Goal: Task Accomplishment & Management: Complete application form

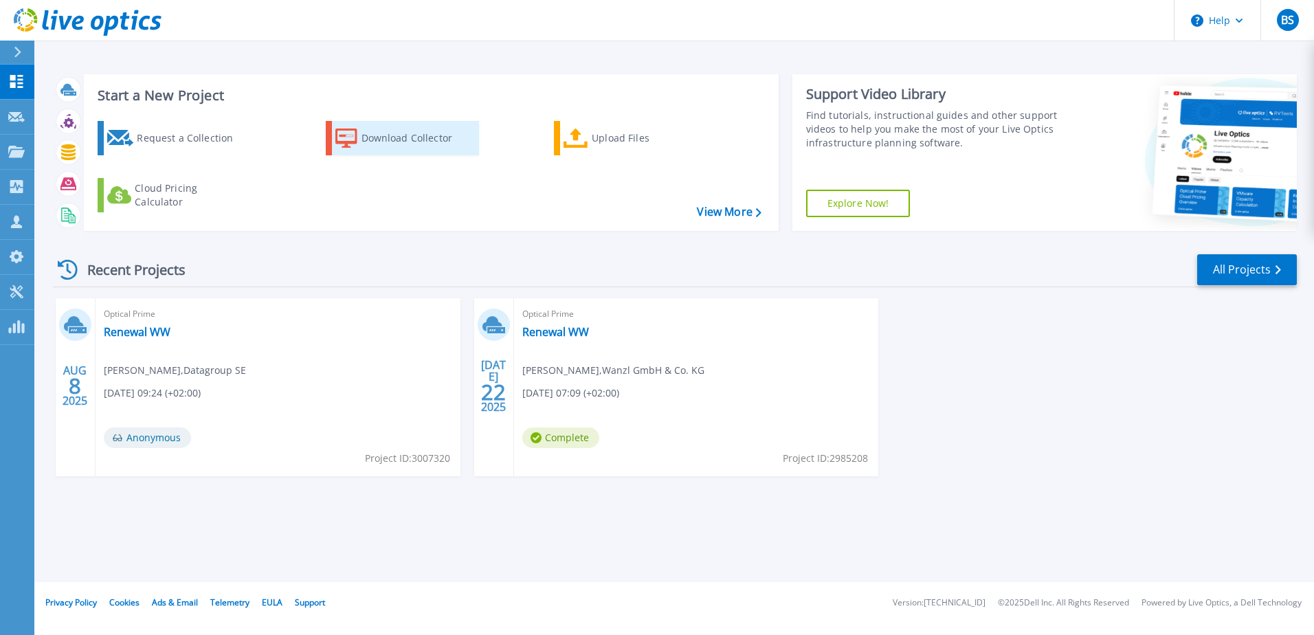
click at [464, 151] on div "Download Collector" at bounding box center [417, 137] width 110 height 27
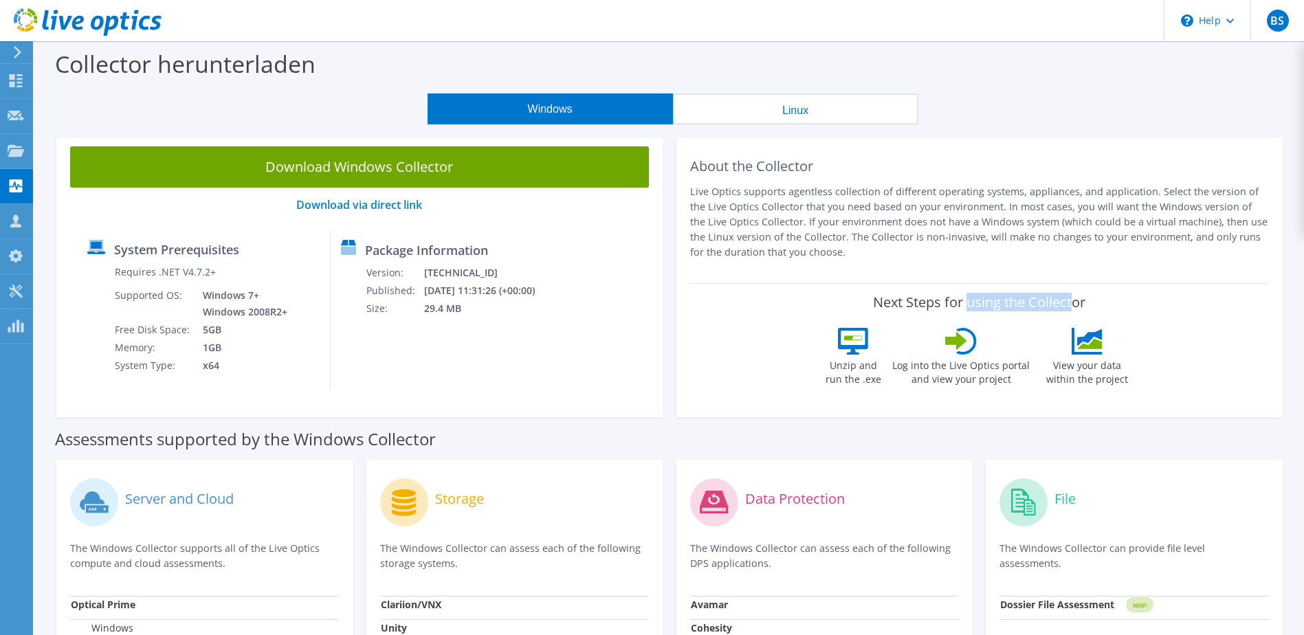
drag, startPoint x: 783, startPoint y: 298, endPoint x: 890, endPoint y: 297, distance: 107.2
click at [890, 297] on label "Next Steps for using the Collector" at bounding box center [979, 302] width 212 height 16
drag, startPoint x: 276, startPoint y: 269, endPoint x: 247, endPoint y: 266, distance: 29.1
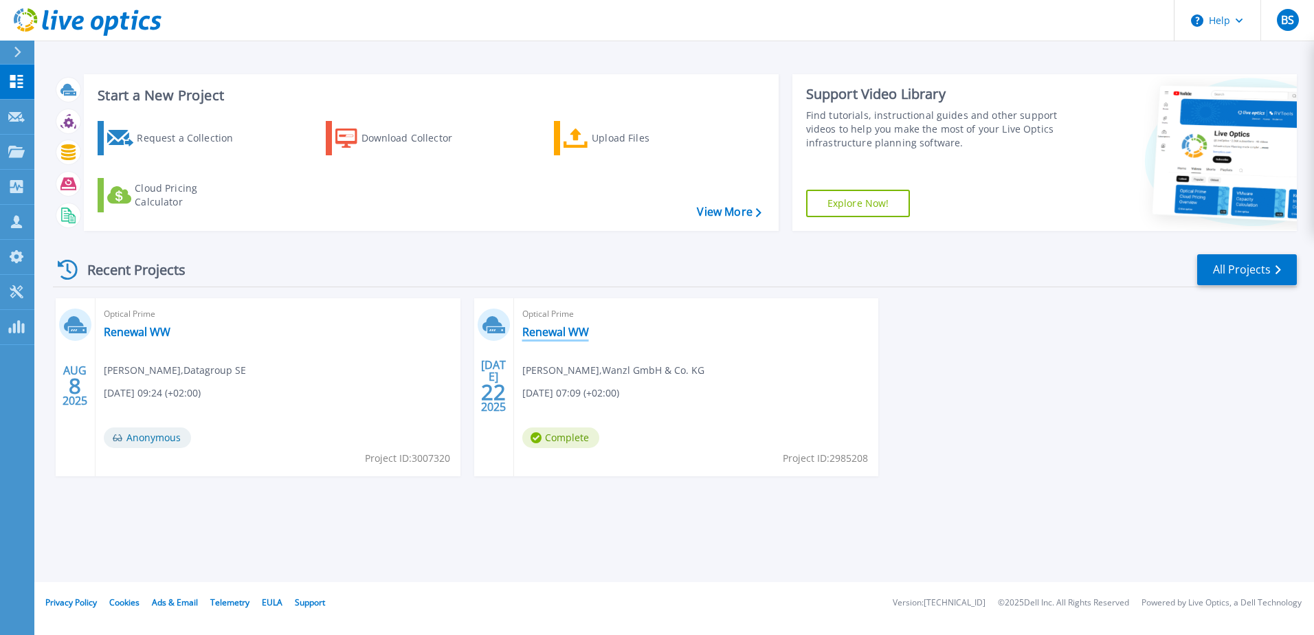
click at [568, 333] on link "Renewal WW" at bounding box center [555, 332] width 67 height 14
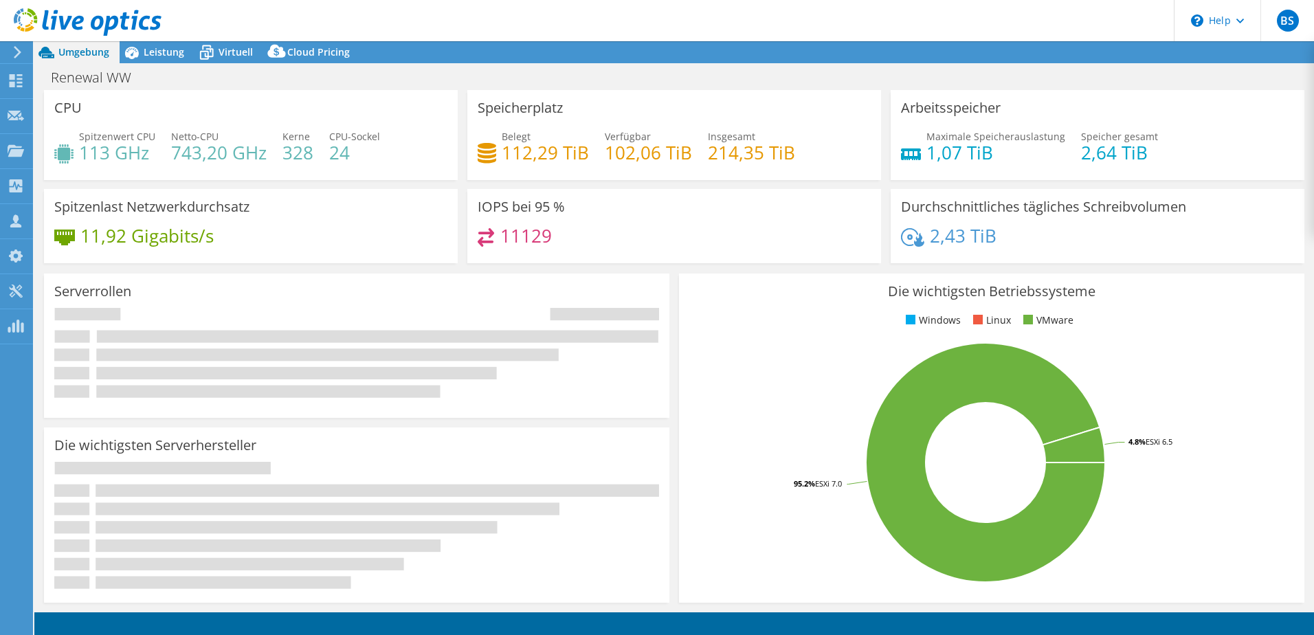
select select "EUFrankfurt"
select select "EUR"
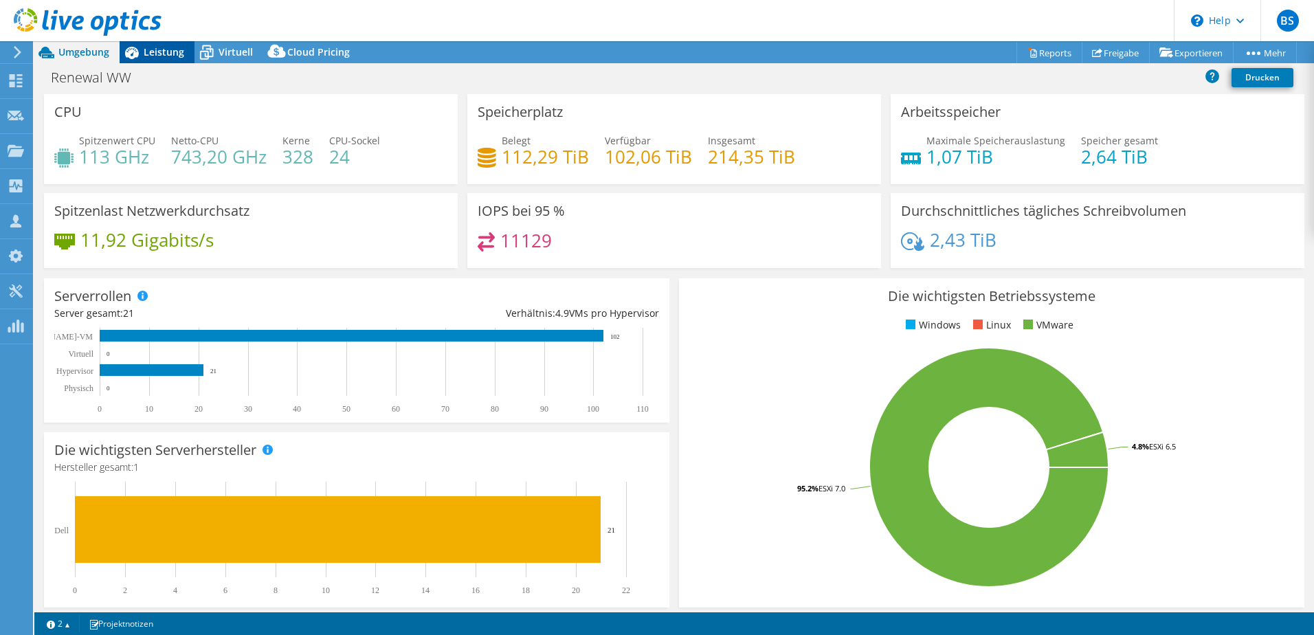
click at [173, 59] on div "Leistung" at bounding box center [157, 52] width 75 height 22
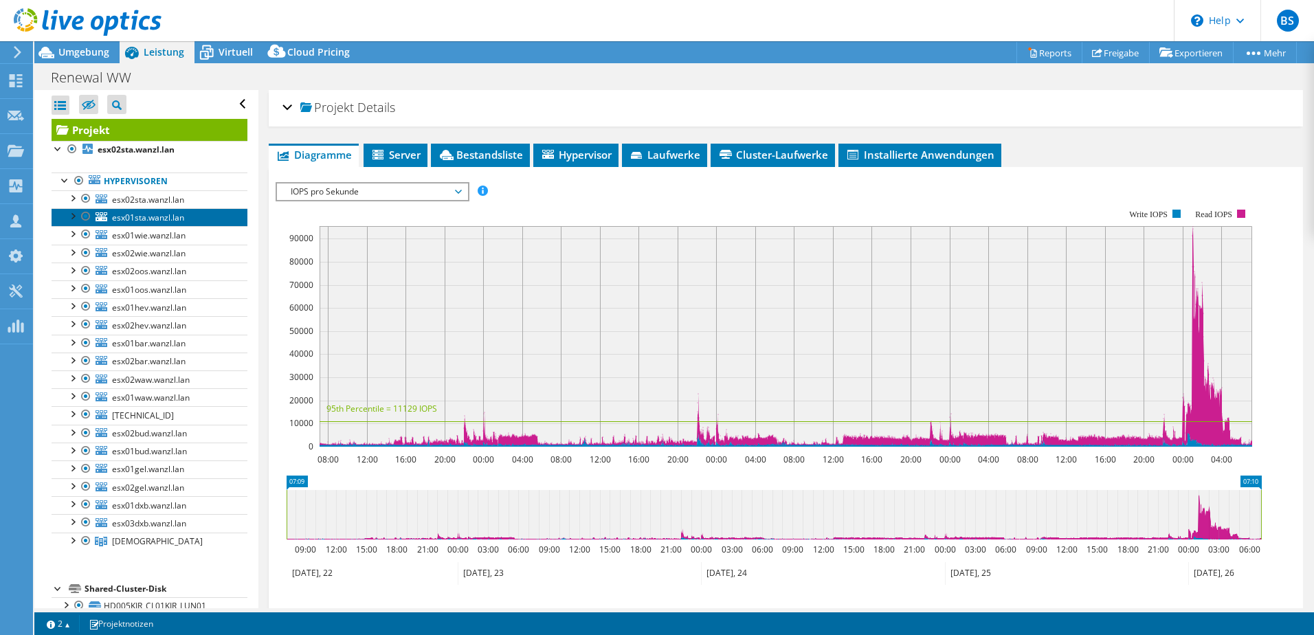
click at [159, 214] on span "esx01sta.wanzl.lan" at bounding box center [148, 218] width 72 height 12
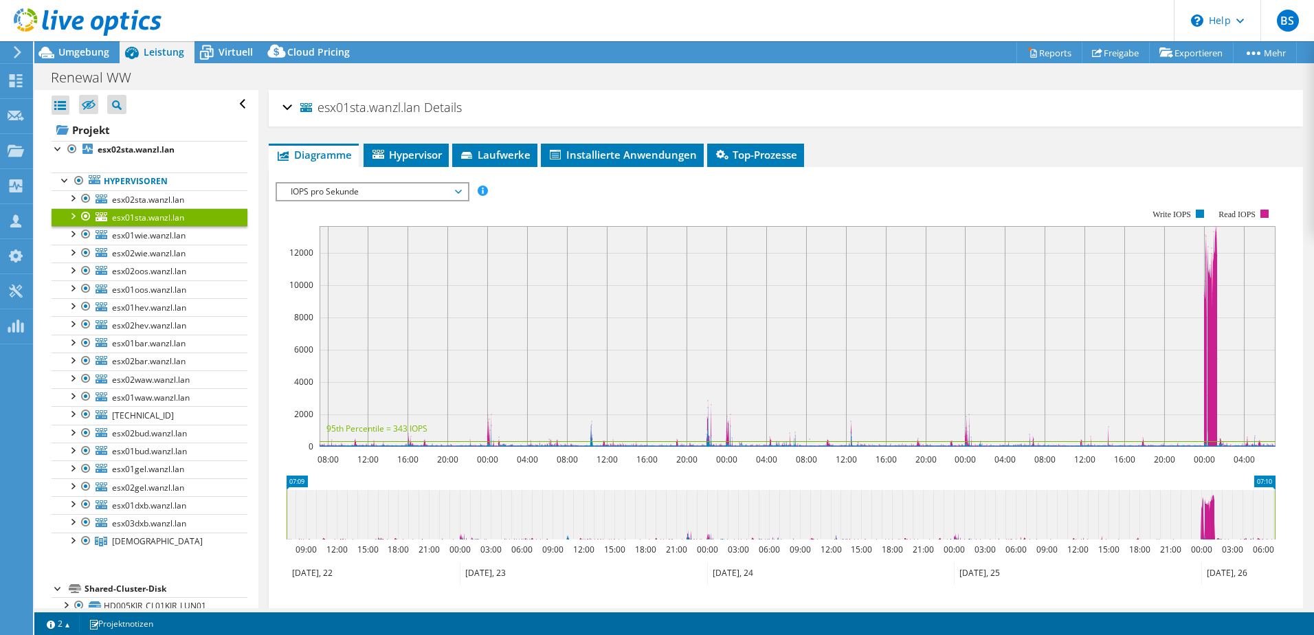
click at [442, 191] on span "IOPS pro Sekunde" at bounding box center [372, 192] width 177 height 16
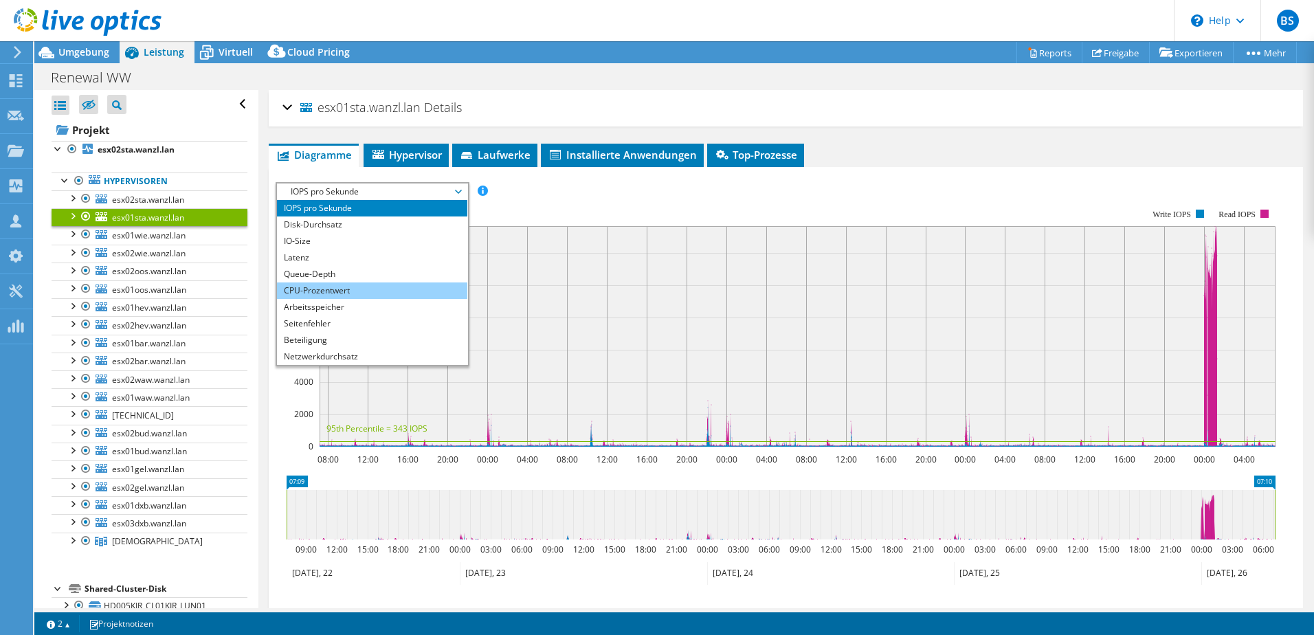
click at [346, 293] on li "CPU-Prozentwert" at bounding box center [372, 291] width 190 height 16
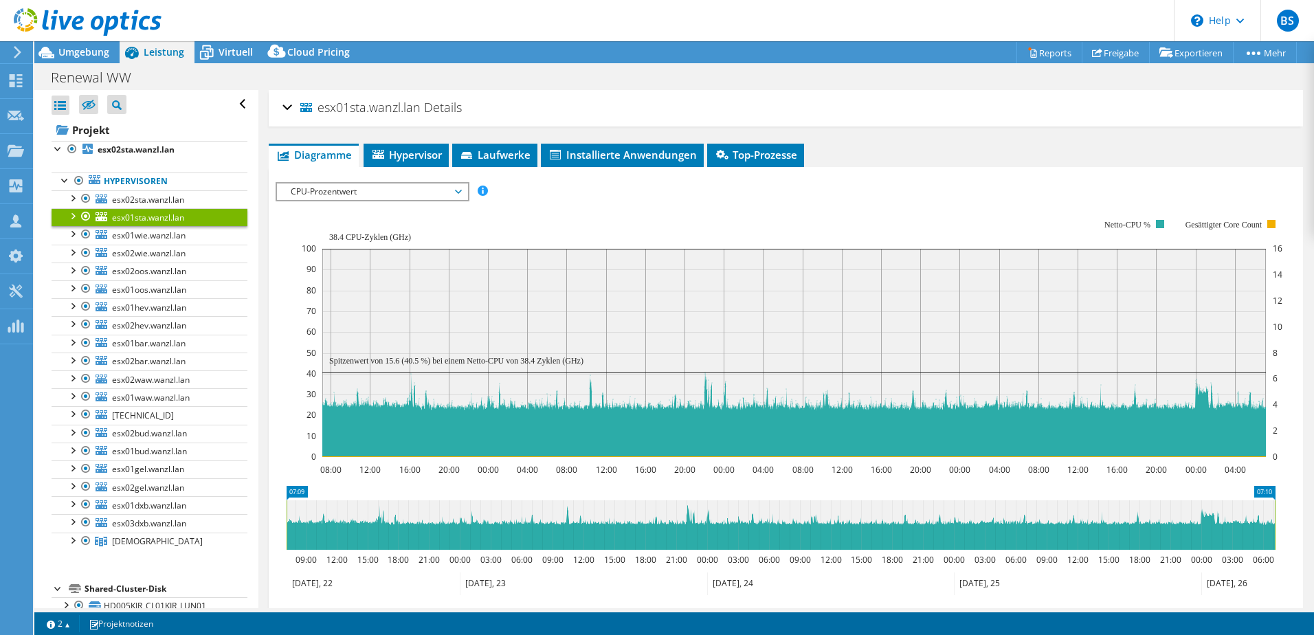
click at [376, 197] on span "CPU-Prozentwert" at bounding box center [372, 192] width 177 height 16
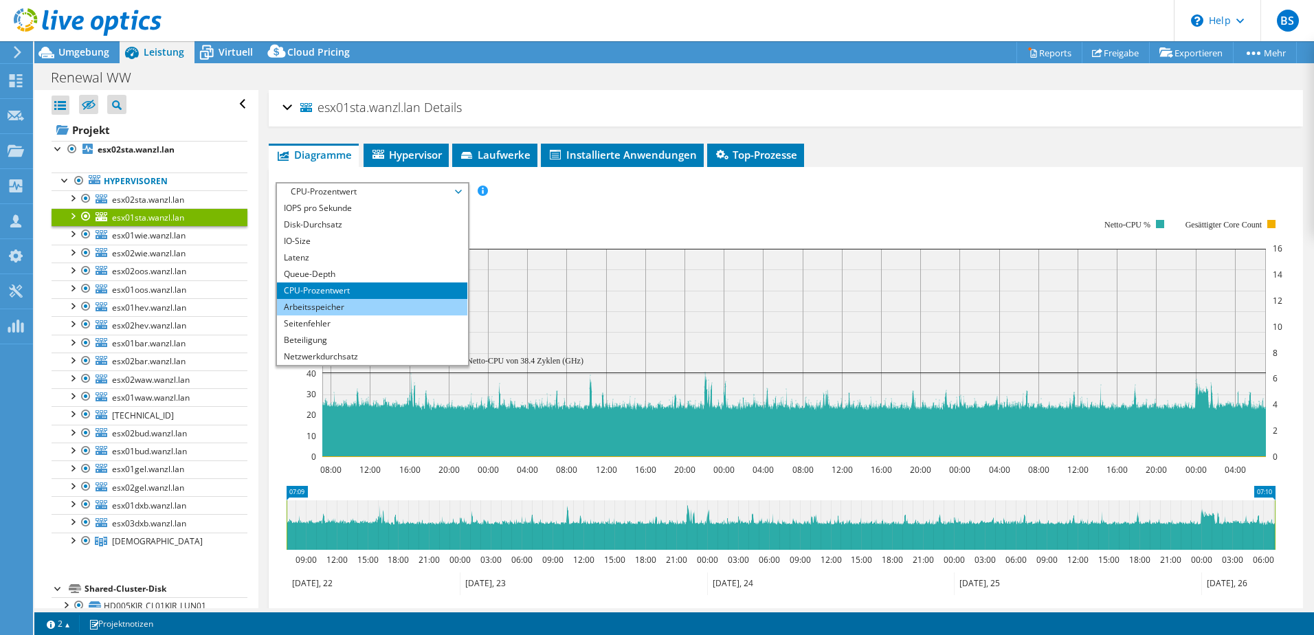
click at [360, 307] on li "Arbeitsspeicher" at bounding box center [372, 307] width 190 height 16
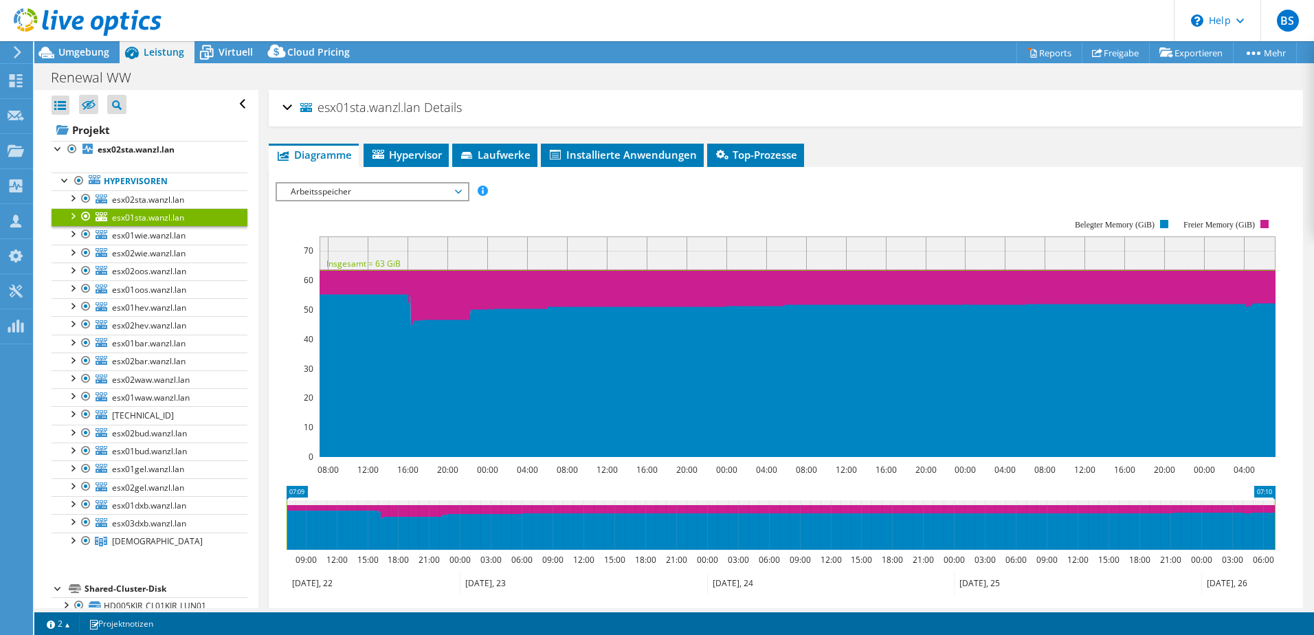
click at [379, 188] on span "Arbeitsspeicher" at bounding box center [372, 192] width 177 height 16
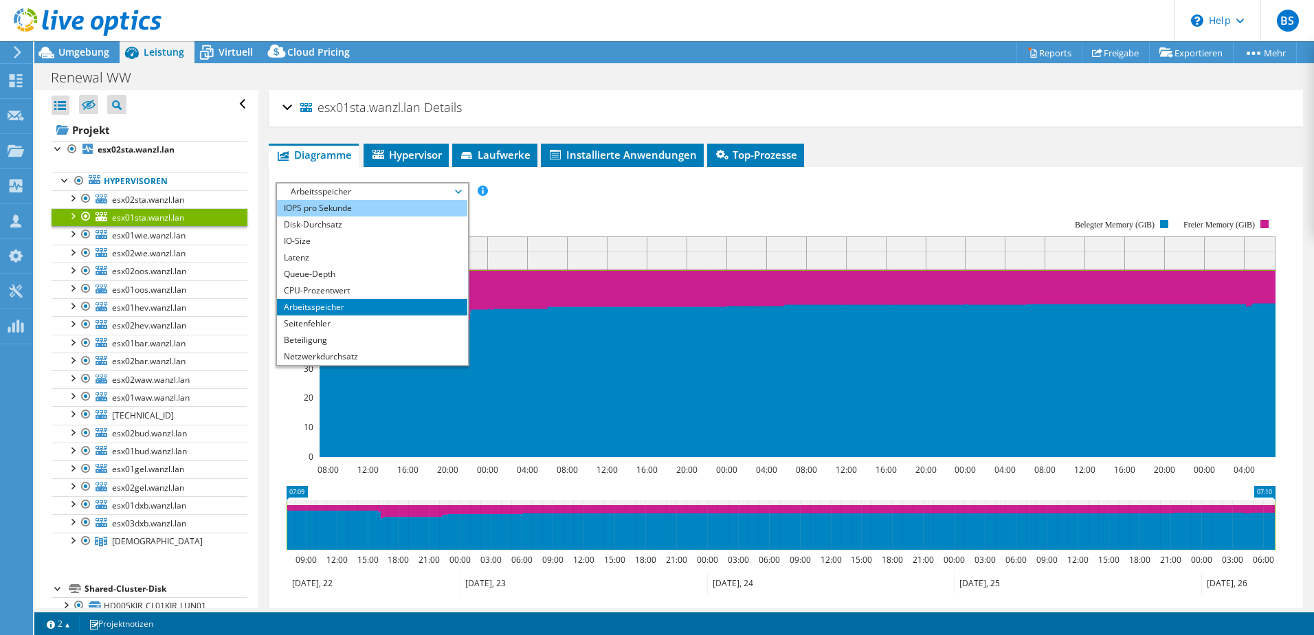
click at [348, 212] on li "IOPS pro Sekunde" at bounding box center [372, 208] width 190 height 16
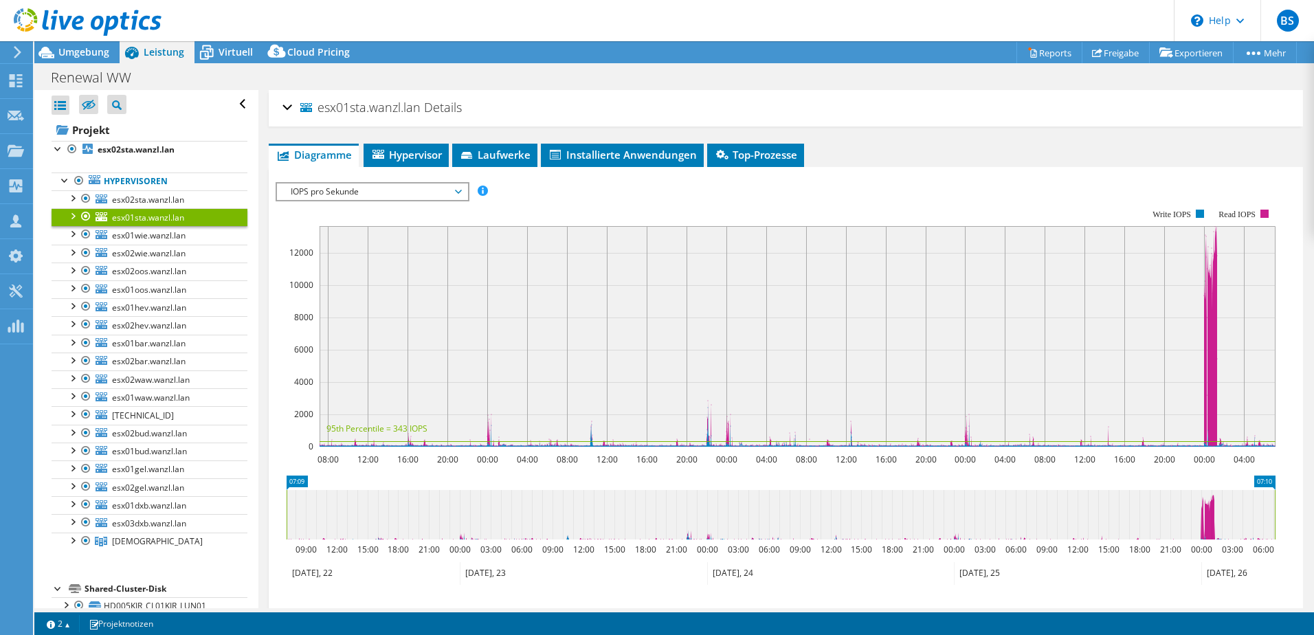
click at [456, 195] on span "IOPS pro Sekunde" at bounding box center [372, 192] width 177 height 16
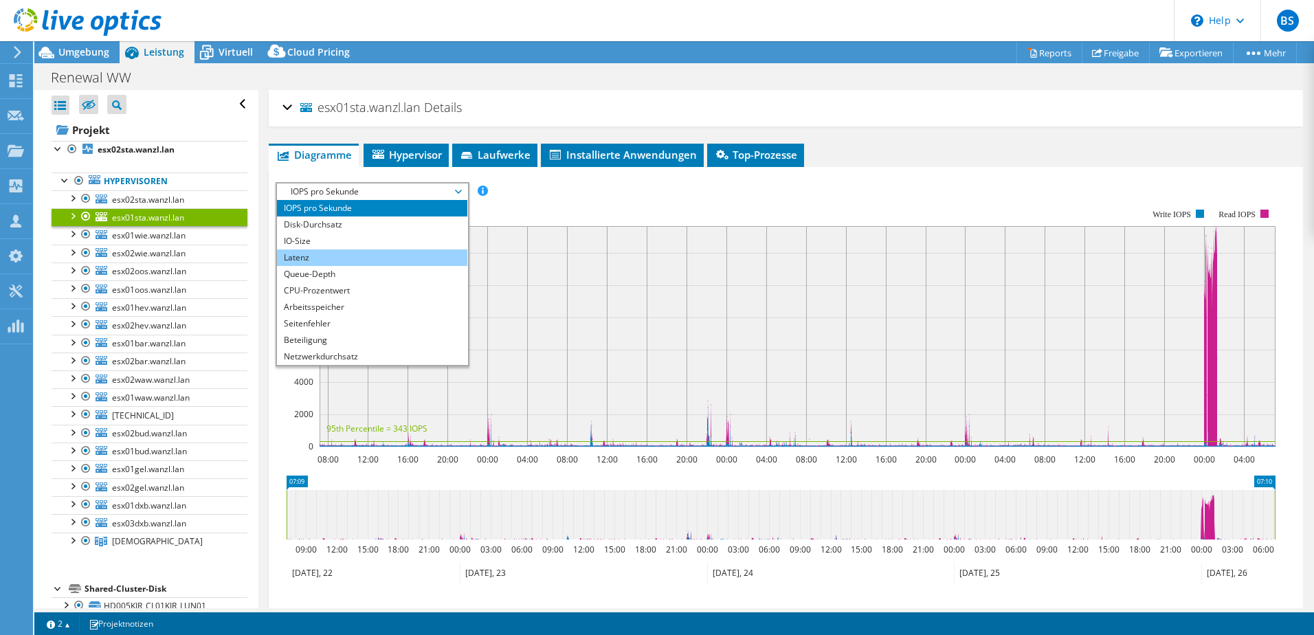
click at [339, 253] on li "Latenz" at bounding box center [372, 258] width 190 height 16
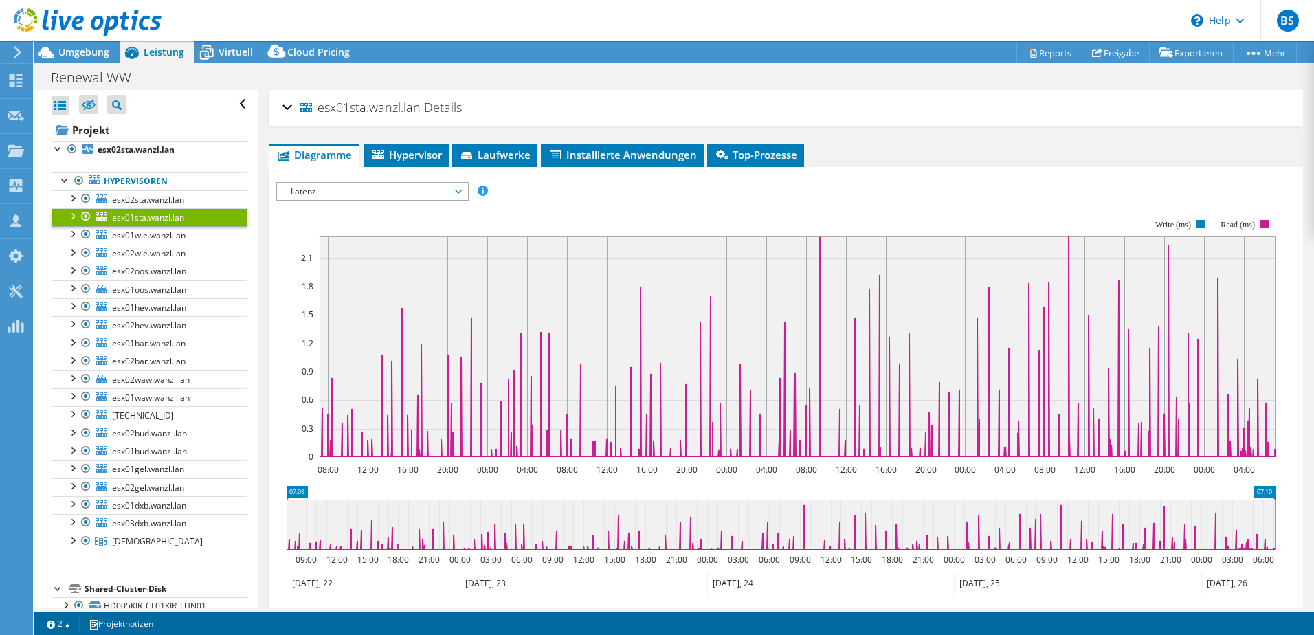
click at [397, 197] on span "Latenz" at bounding box center [372, 192] width 177 height 16
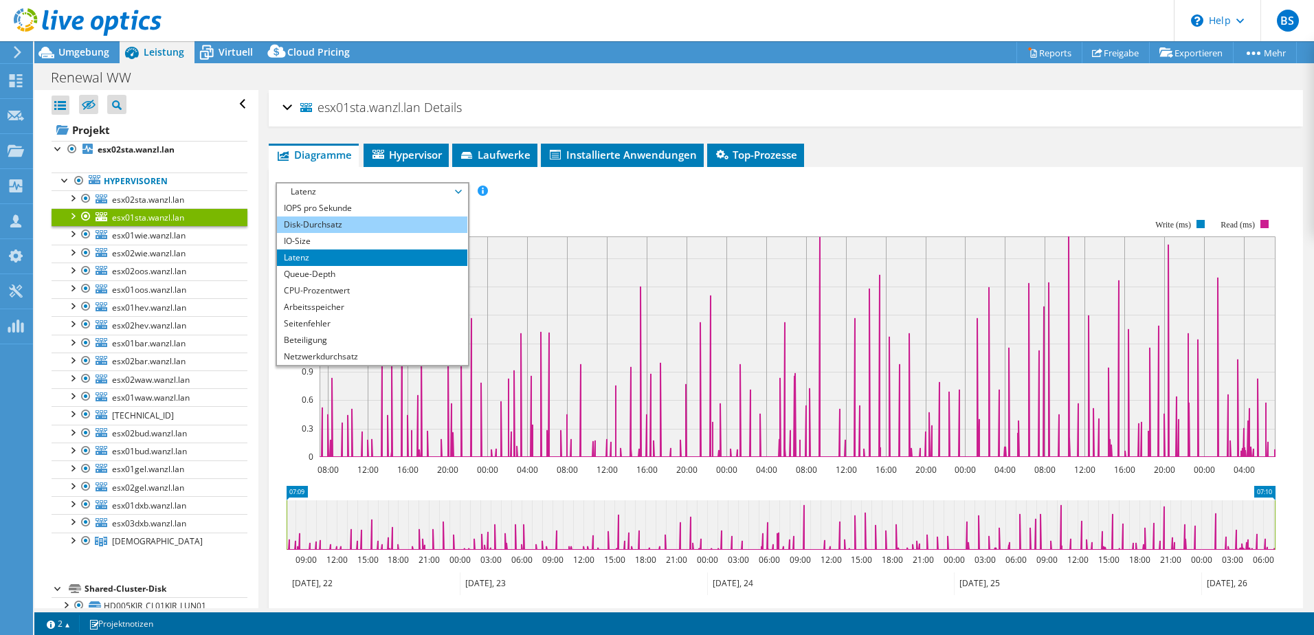
click at [333, 225] on li "Disk-Durchsatz" at bounding box center [372, 225] width 190 height 16
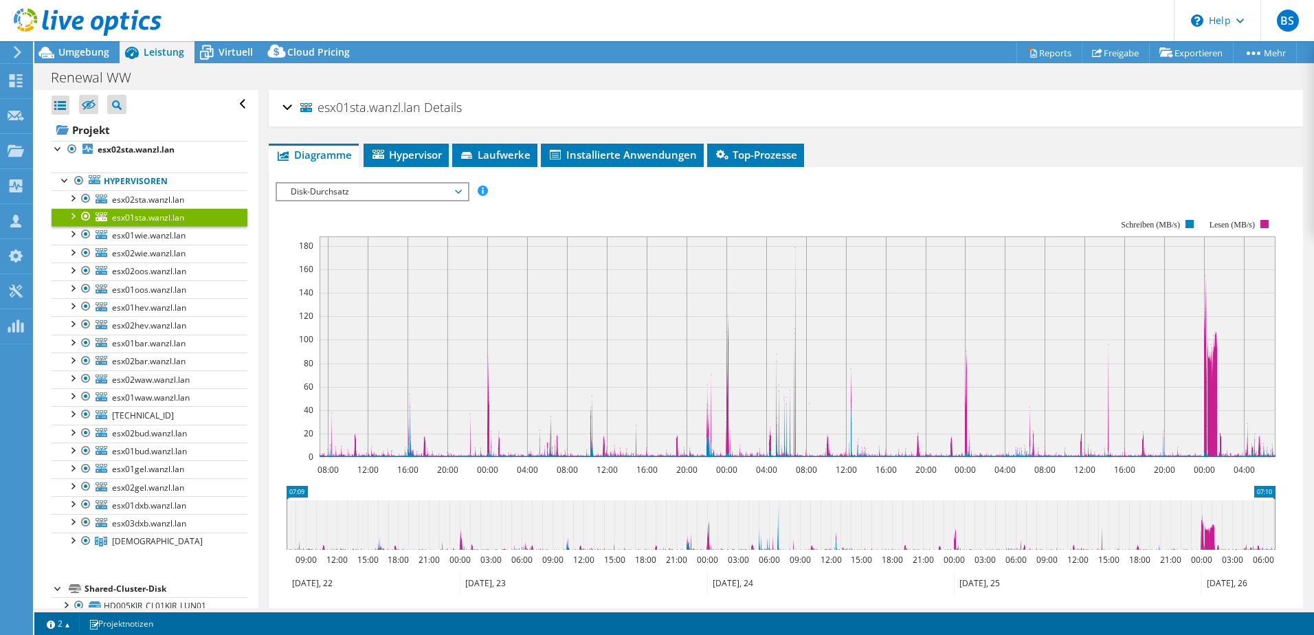
click at [396, 189] on span "Disk-Durchsatz" at bounding box center [372, 192] width 177 height 16
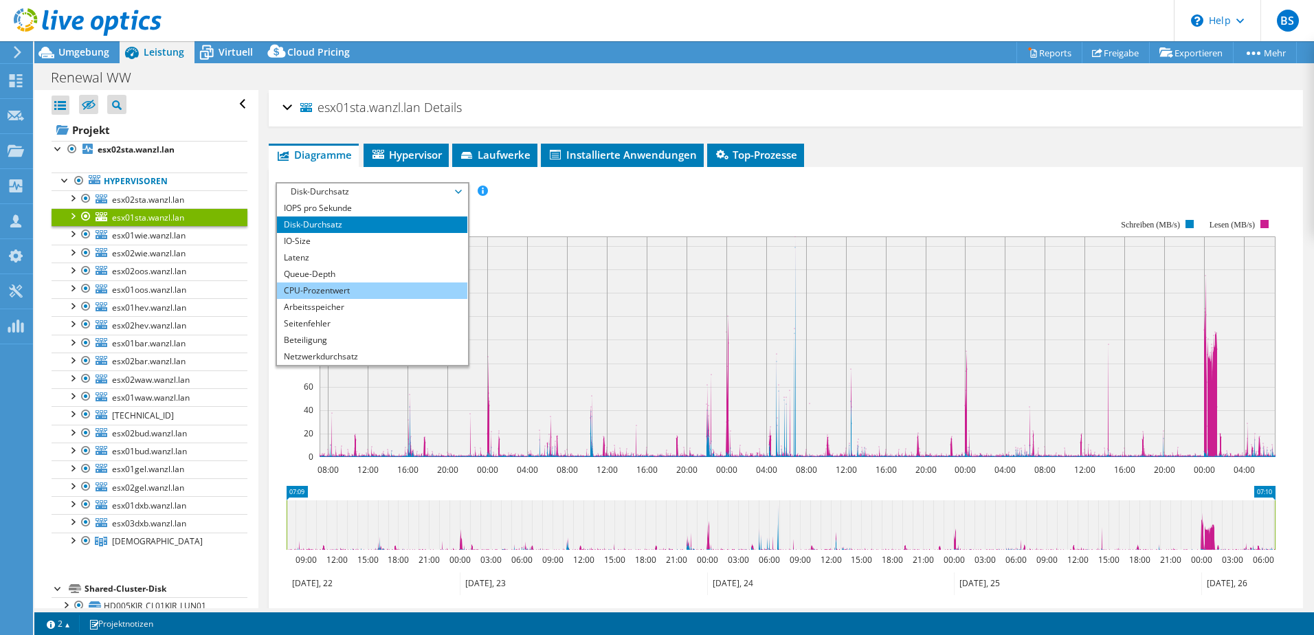
click at [357, 285] on li "CPU-Prozentwert" at bounding box center [372, 291] width 190 height 16
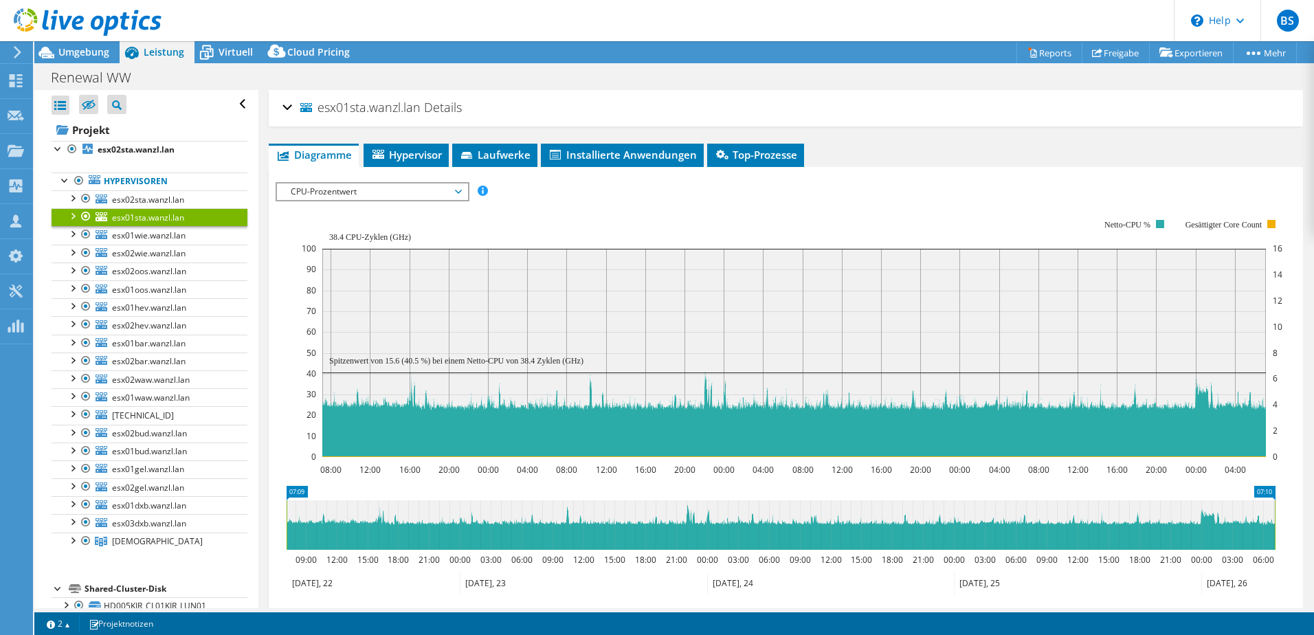
click at [95, 13] on icon at bounding box center [88, 22] width 148 height 28
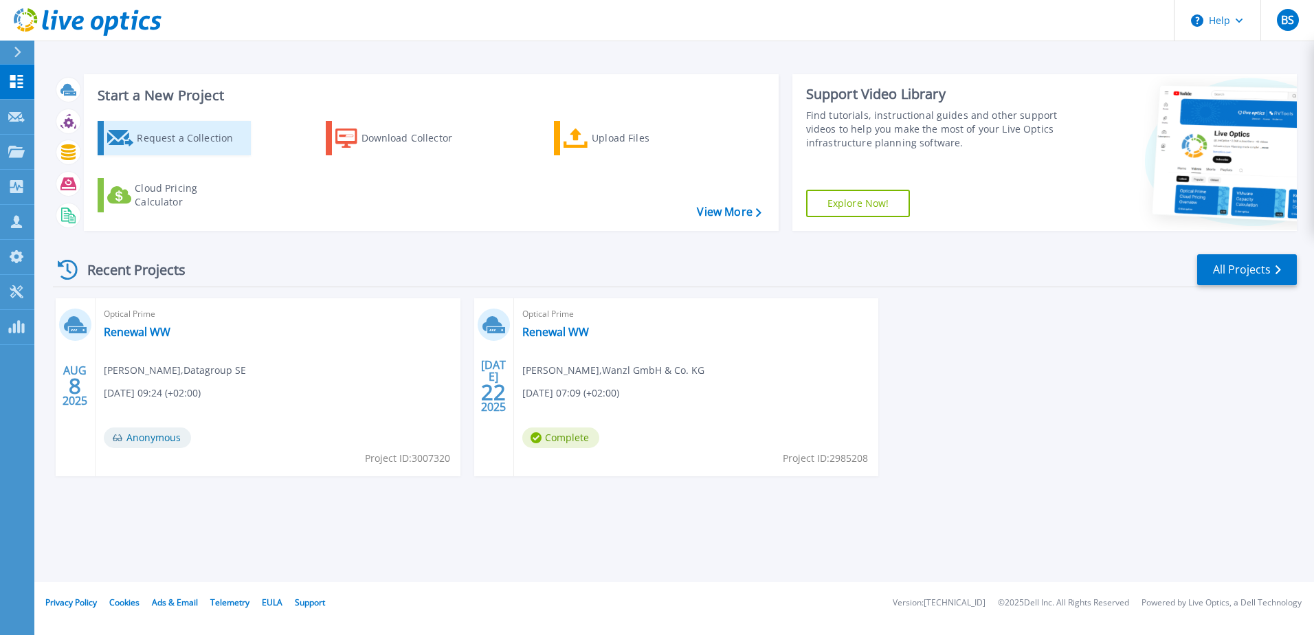
click at [194, 143] on div "Request a Collection" at bounding box center [192, 137] width 110 height 27
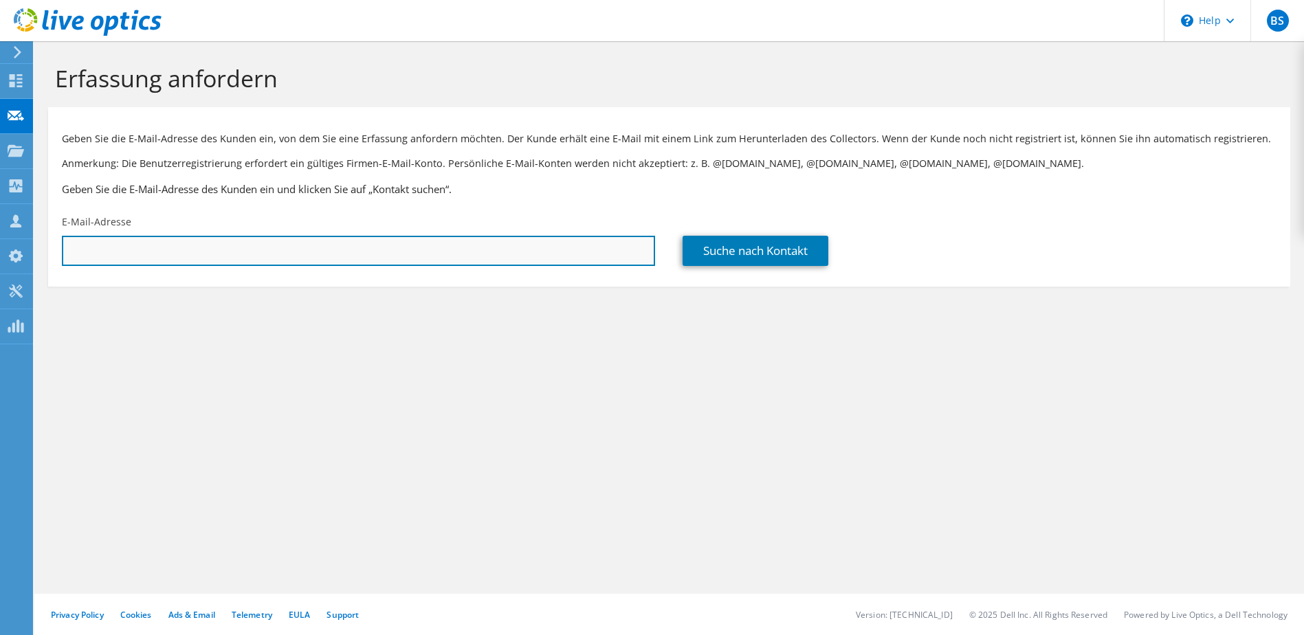
click at [105, 260] on input "text" at bounding box center [358, 251] width 593 height 30
click at [276, 252] on input "text" at bounding box center [358, 251] width 593 height 30
paste input "[PERSON_NAME][EMAIL_ADDRESS][DOMAIN_NAME]"
type input "[PERSON_NAME][EMAIL_ADDRESS][DOMAIN_NAME]"
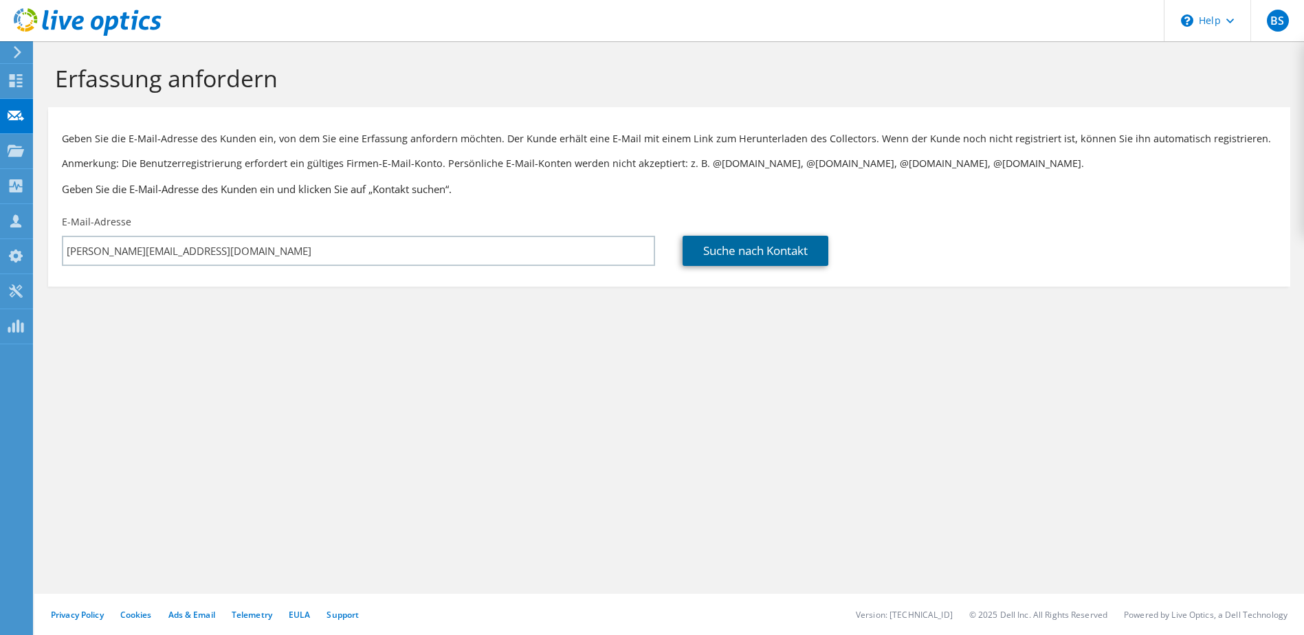
click at [726, 261] on link "Suche nach Kontakt" at bounding box center [756, 251] width 146 height 30
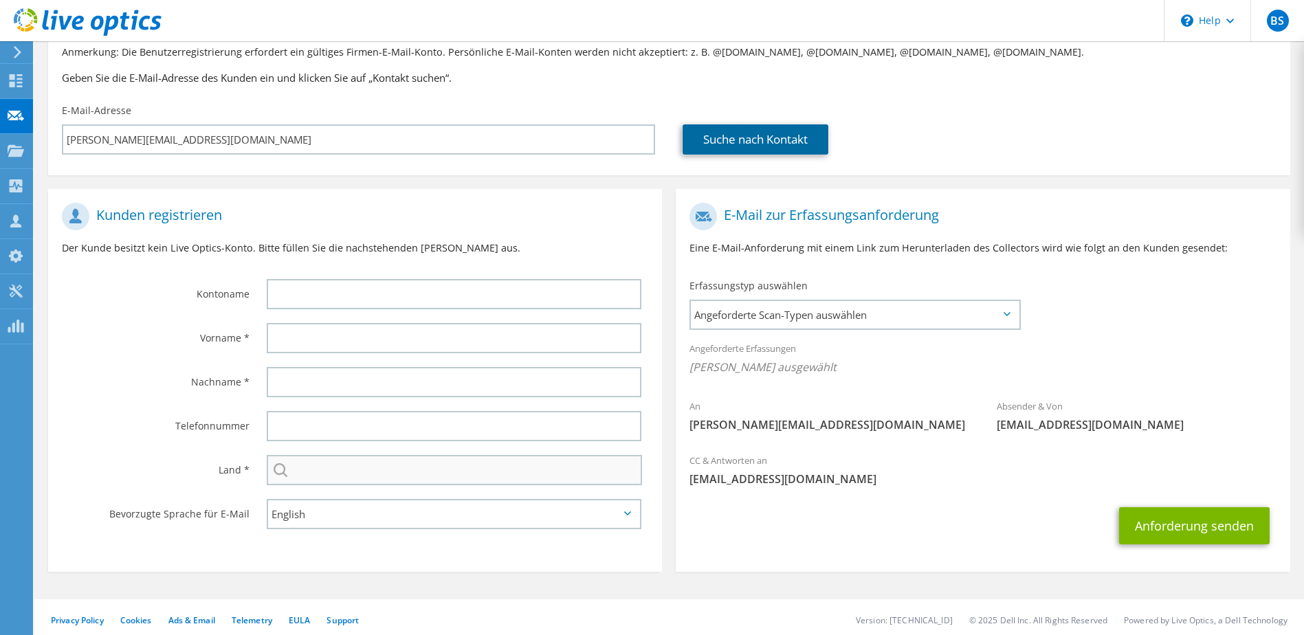
scroll to position [117, 0]
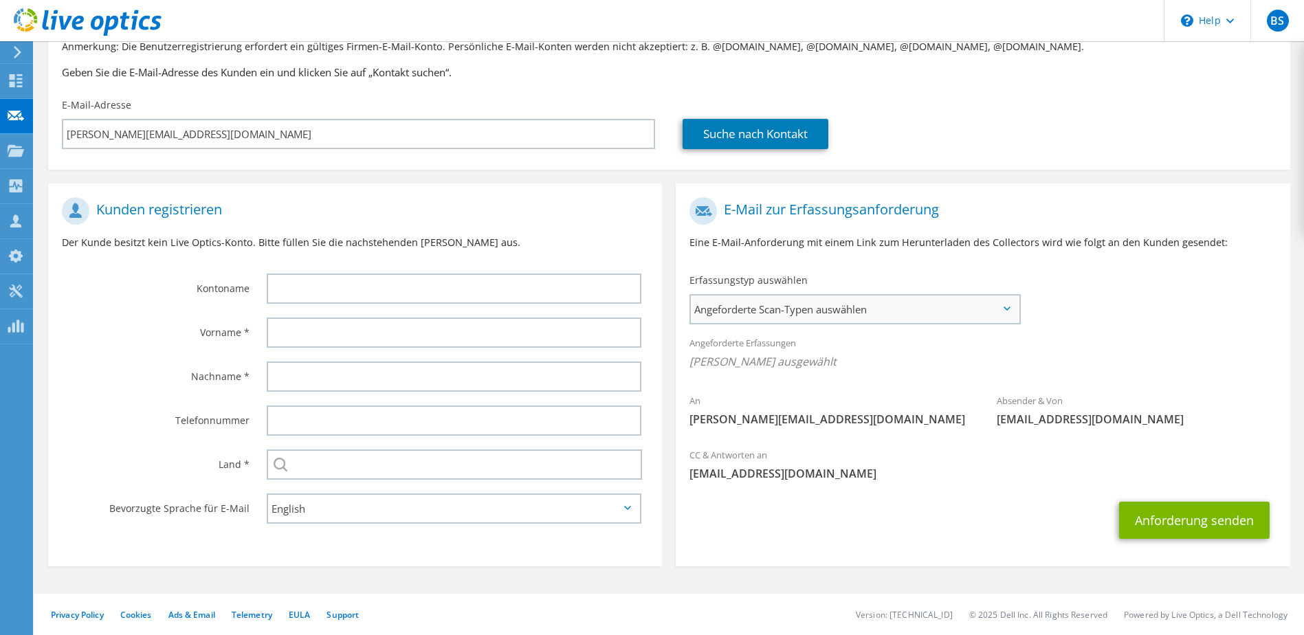
click at [770, 317] on span "Angeforderte Scan-Typen auswählen" at bounding box center [854, 309] width 327 height 27
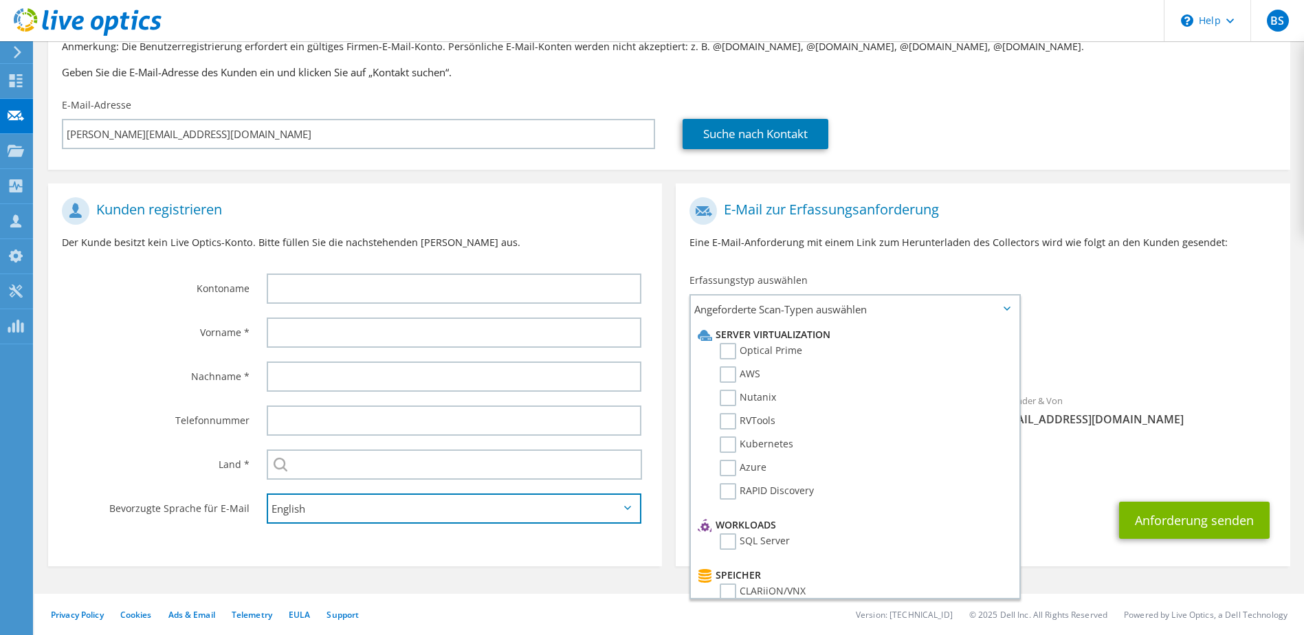
click at [377, 507] on select "English Deutsch Español Français Italiano Polski Português Русский 한국어 中文 日本語" at bounding box center [454, 509] width 375 height 30
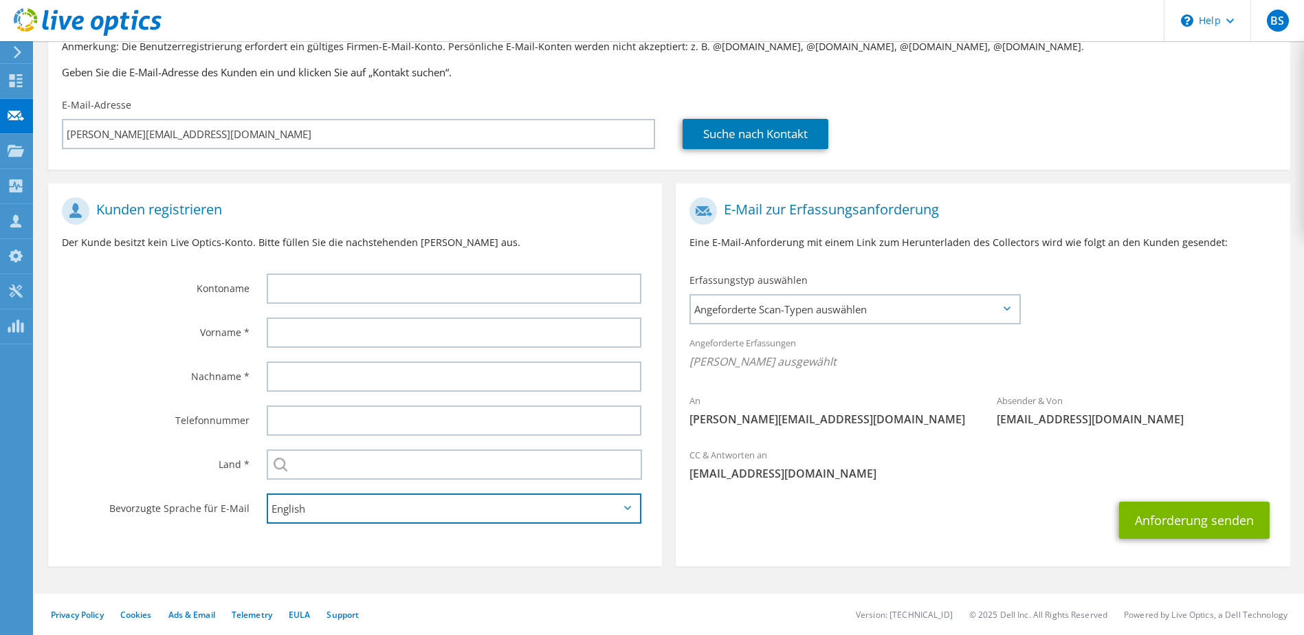
select select "de-DE"
click at [267, 494] on select "English Deutsch Español Français Italiano Polski Português Русский 한국어 中文 日本語" at bounding box center [454, 509] width 375 height 30
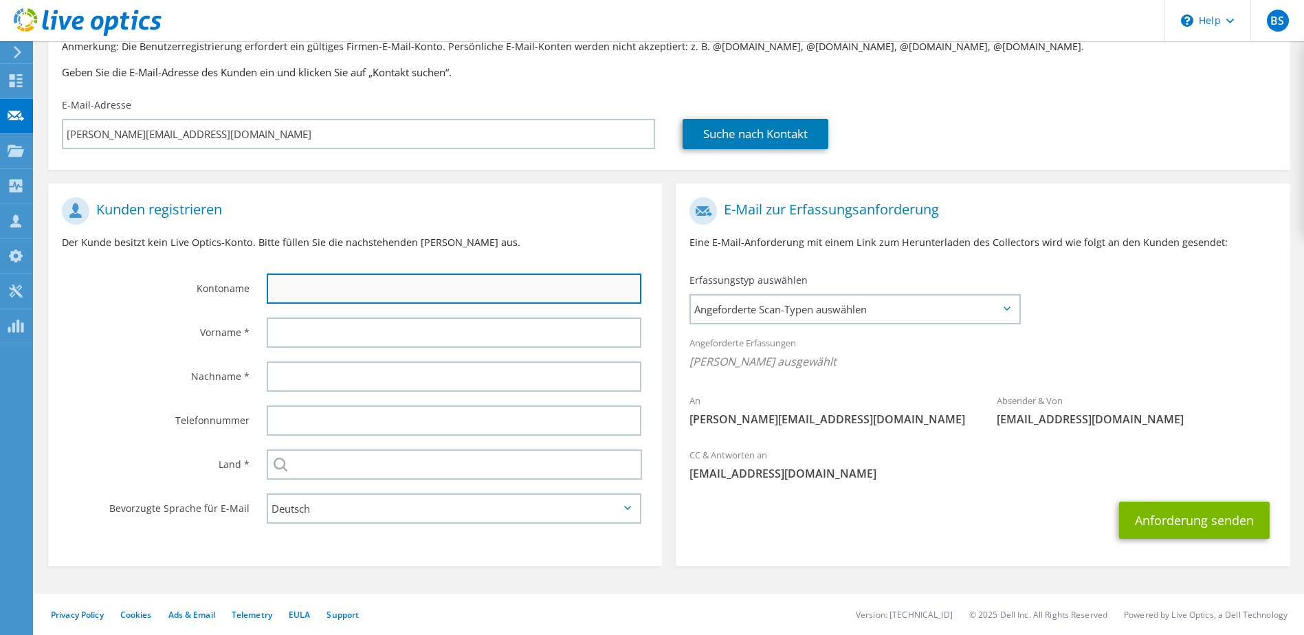
click at [357, 280] on input "text" at bounding box center [454, 289] width 375 height 30
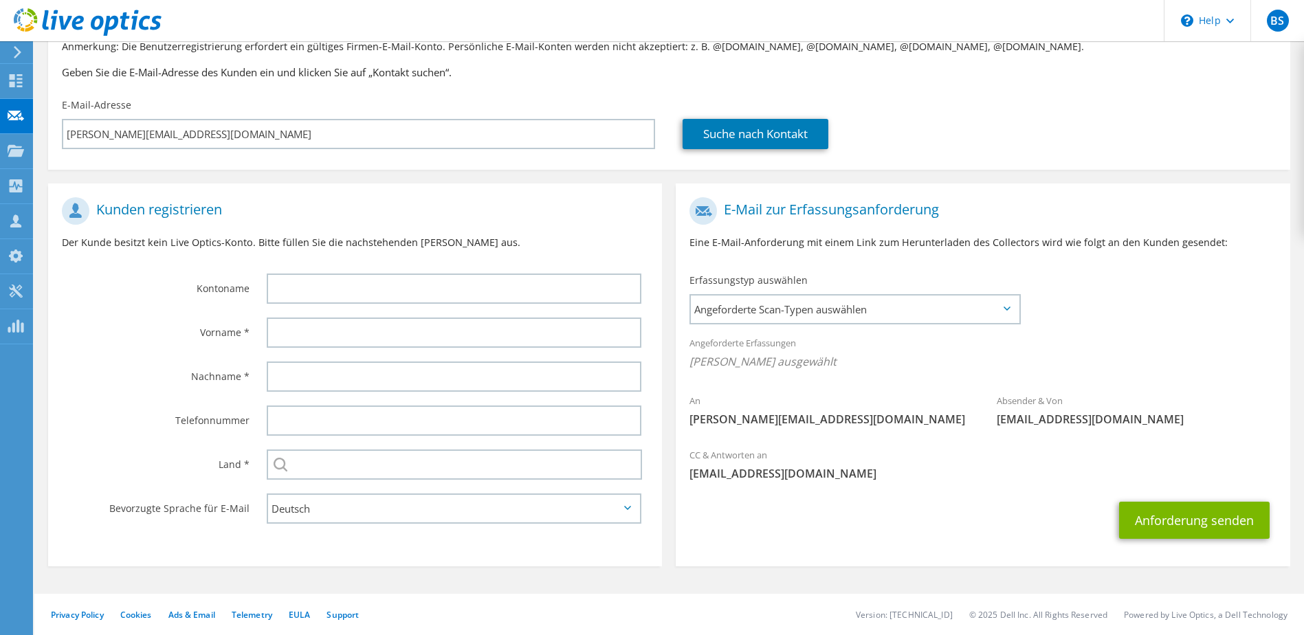
click at [133, 419] on label "Telefonnummer" at bounding box center [156, 417] width 188 height 22
click at [831, 313] on span "Angeforderte Scan-Typen auswählen" at bounding box center [854, 309] width 327 height 27
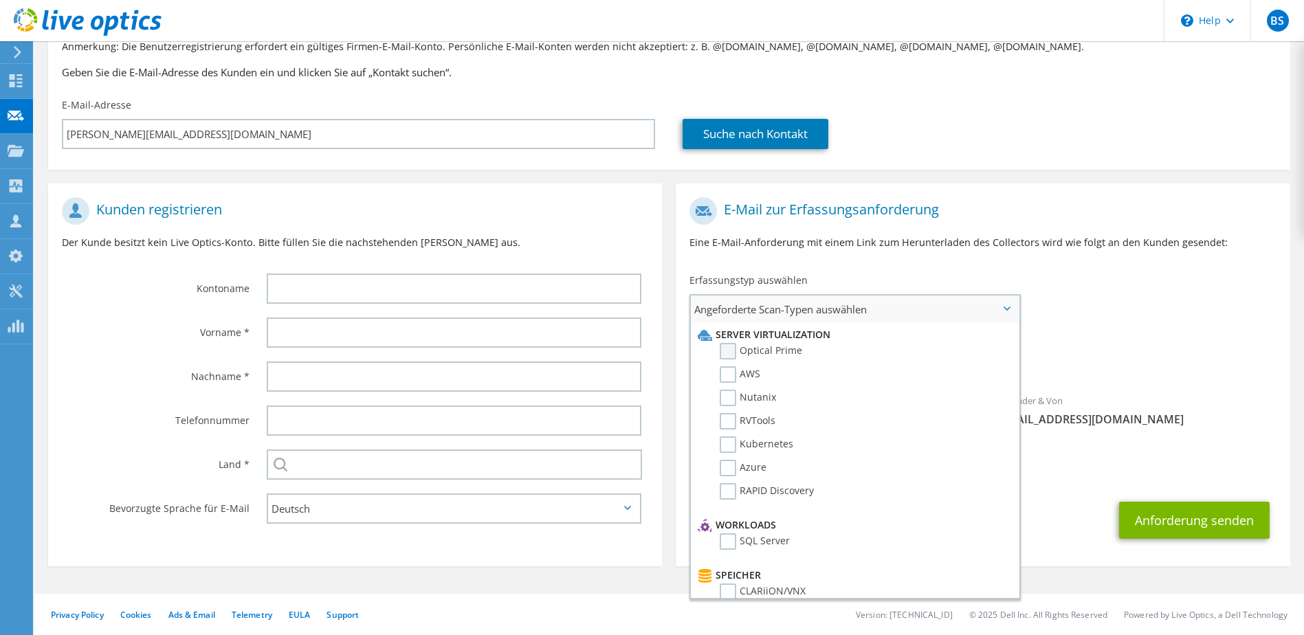
click at [733, 354] on label "Optical Prime" at bounding box center [761, 351] width 82 height 16
click at [0, 0] on input "Optical Prime" at bounding box center [0, 0] width 0 height 0
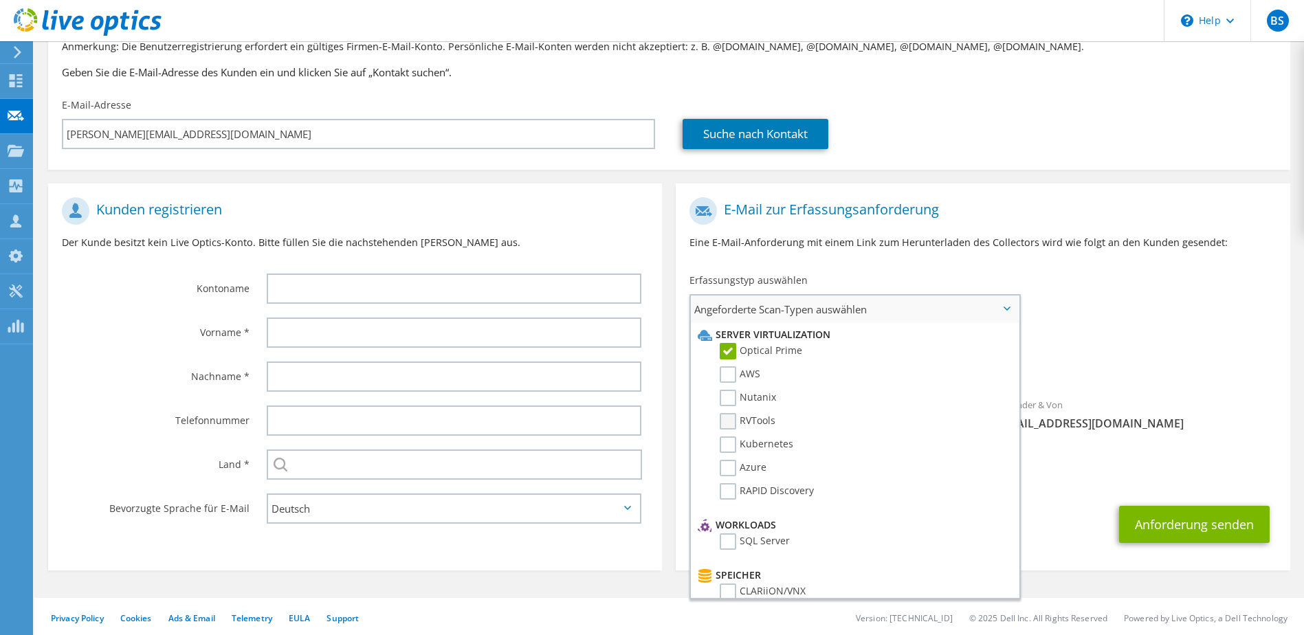
click at [722, 418] on label "RVTools" at bounding box center [748, 421] width 56 height 16
click at [0, 0] on input "RVTools" at bounding box center [0, 0] width 0 height 0
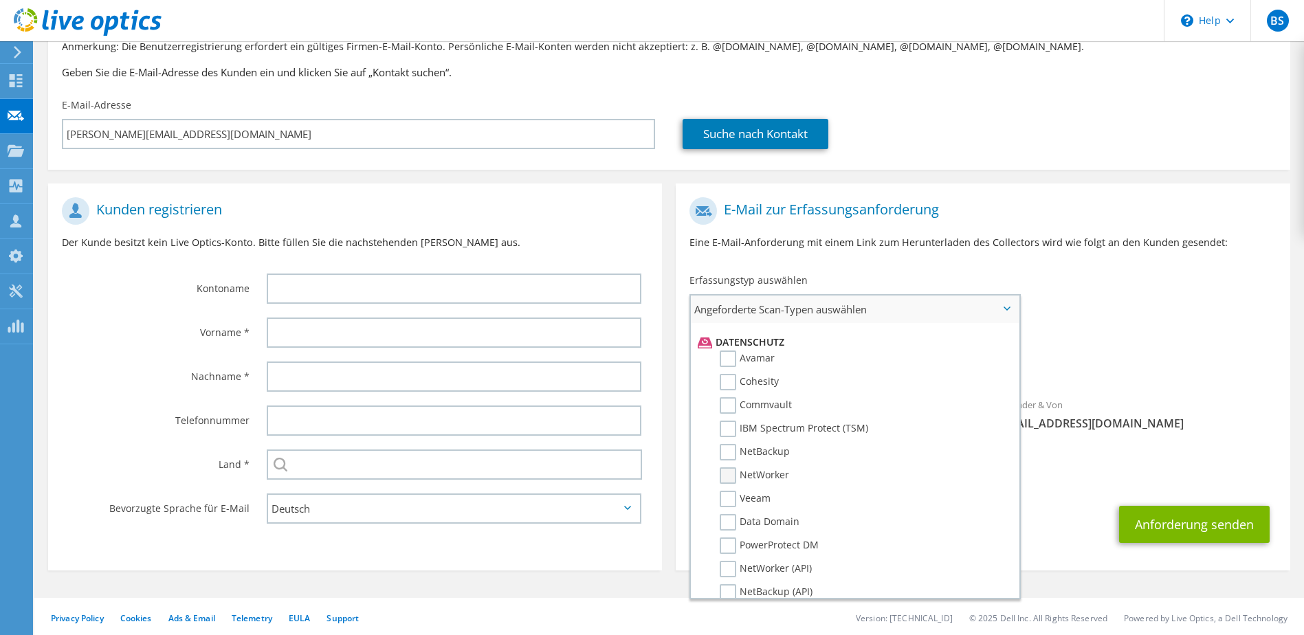
scroll to position [619, 0]
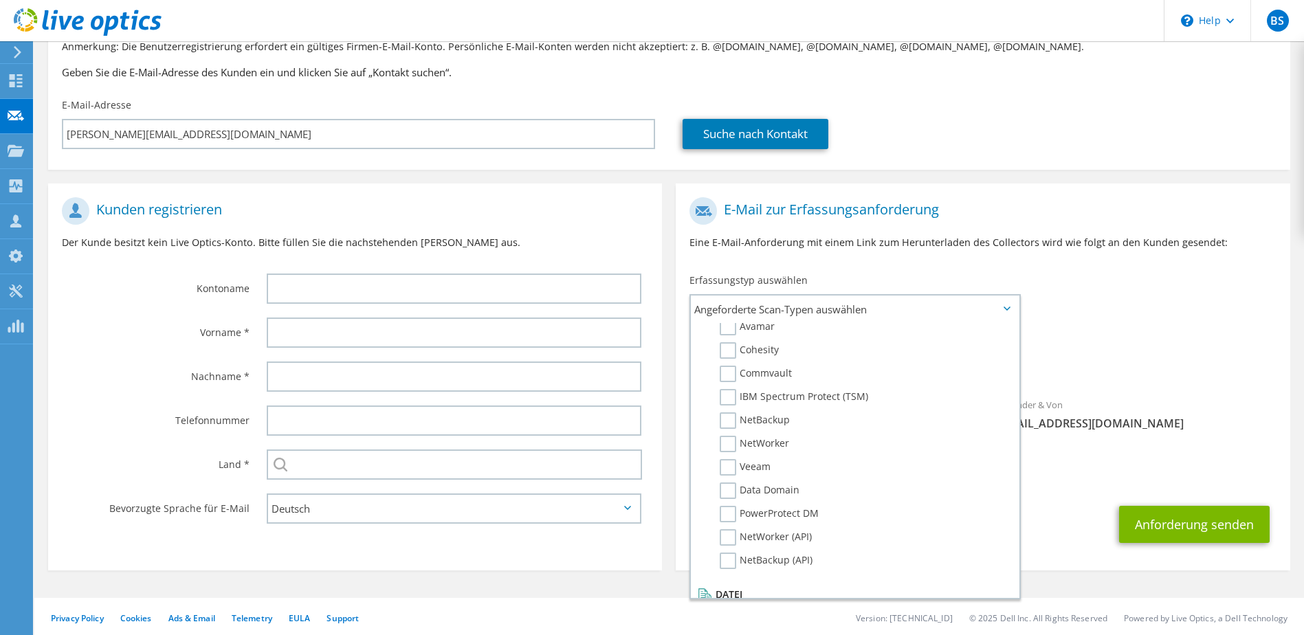
click at [749, 466] on label "Veeam" at bounding box center [745, 467] width 51 height 16
click at [0, 0] on input "Veeam" at bounding box center [0, 0] width 0 height 0
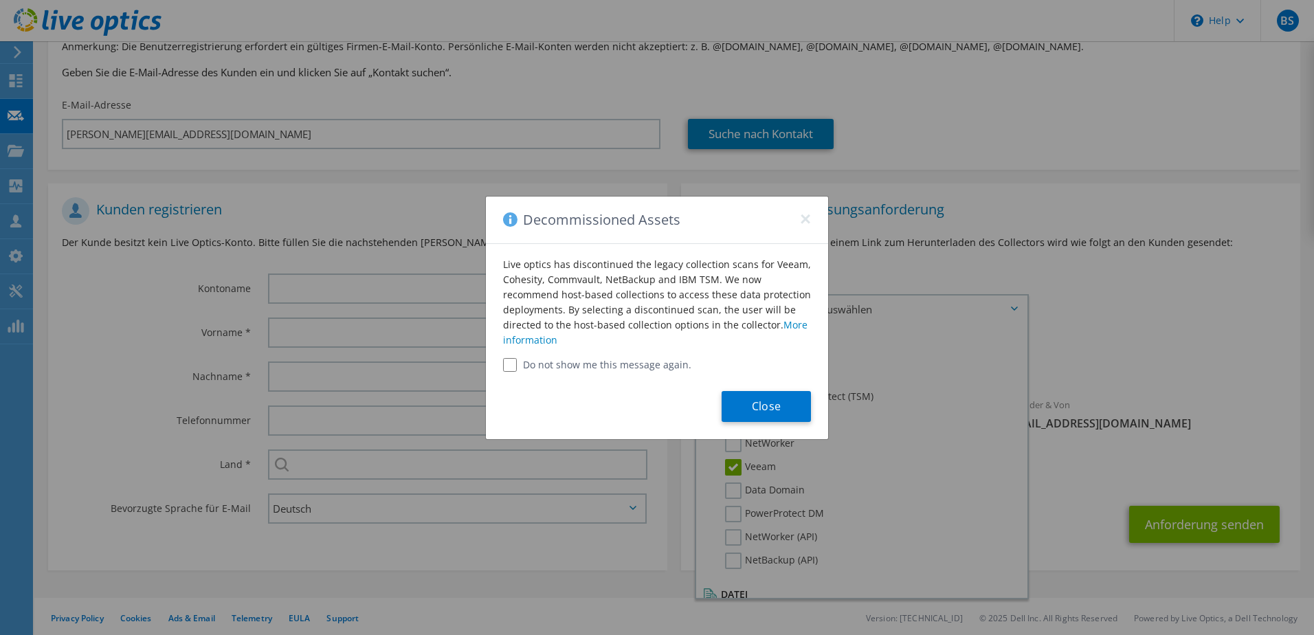
click at [564, 342] on div "Live optics has discontinued the legacy collection scans for Veeam, Cohesity, C…" at bounding box center [657, 308] width 342 height 128
click at [580, 362] on label "Do not show me this message again." at bounding box center [657, 365] width 308 height 14
click at [583, 362] on label "Do not show me this message again." at bounding box center [657, 365] width 308 height 14
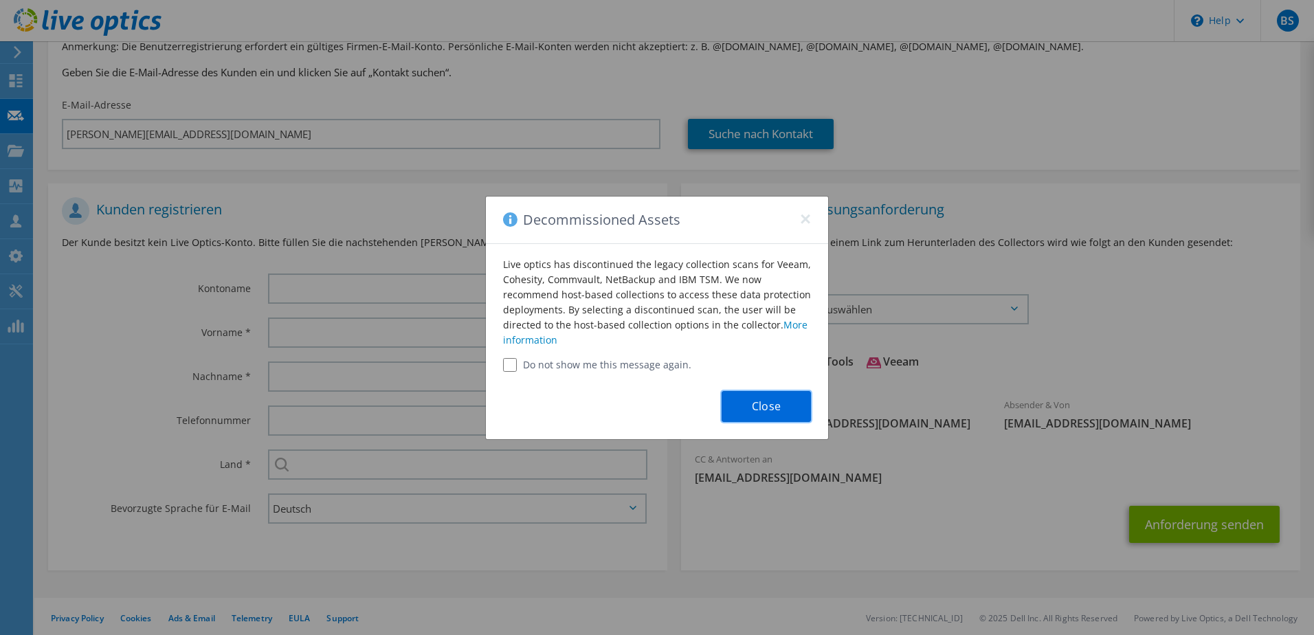
click at [760, 404] on button "Close" at bounding box center [766, 406] width 89 height 31
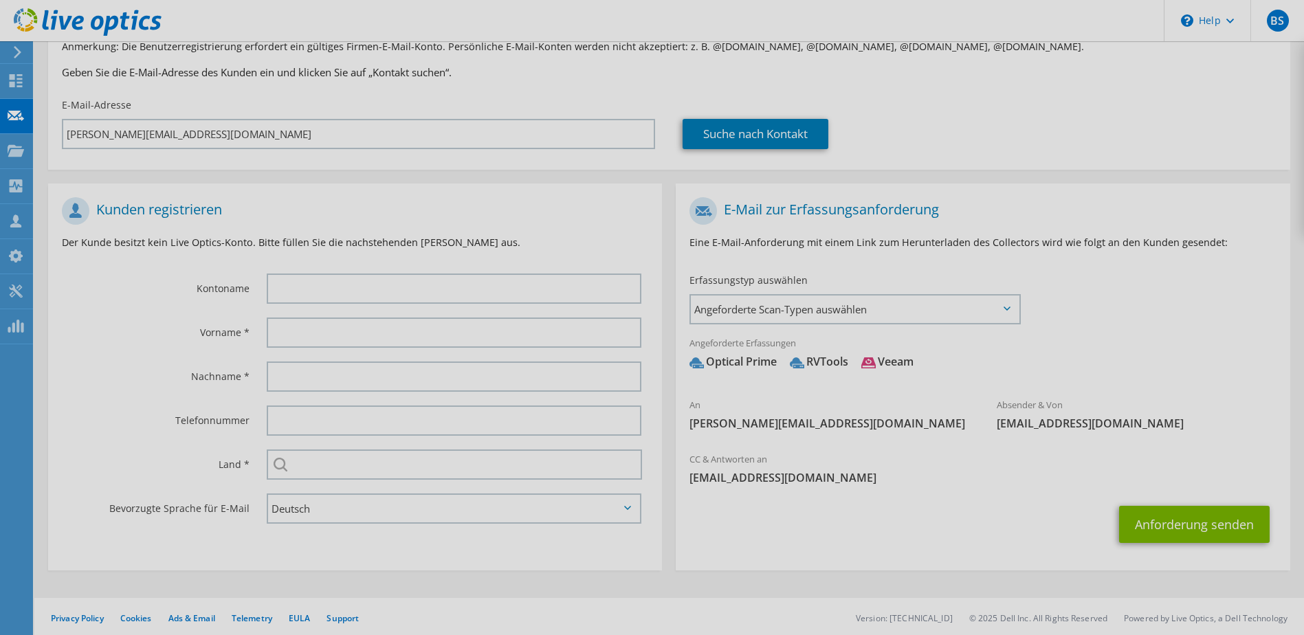
click at [852, 305] on div at bounding box center [652, 317] width 1304 height 635
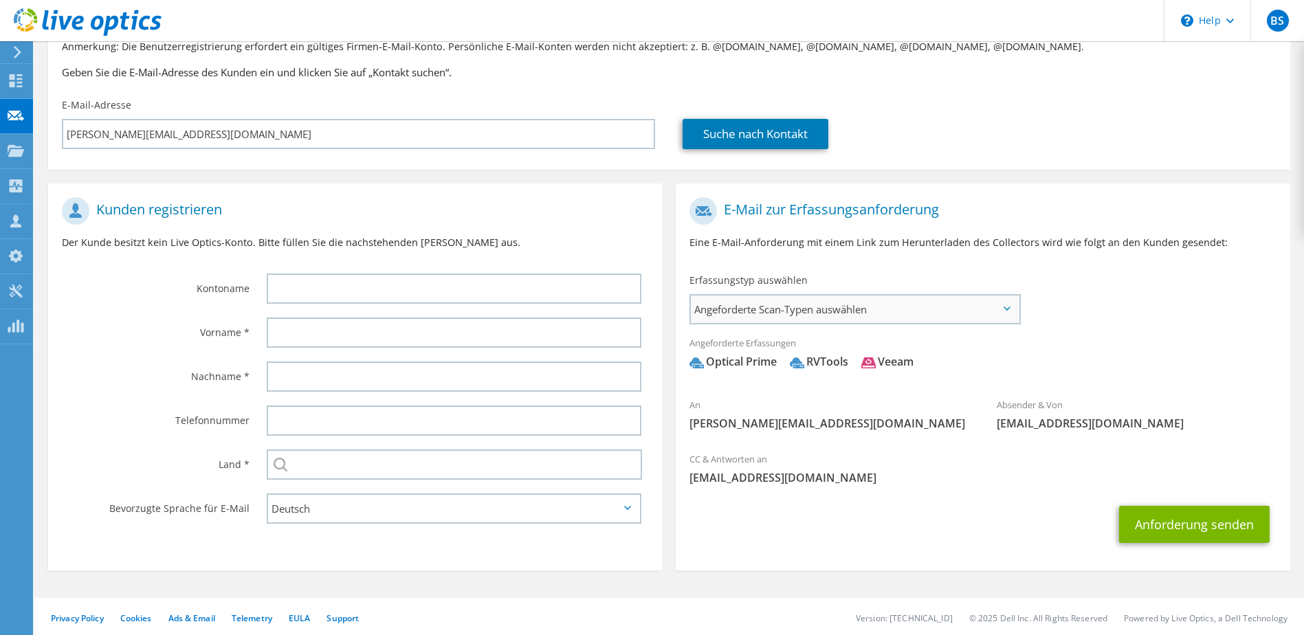
click at [946, 302] on span "Angeforderte Scan-Typen auswählen" at bounding box center [854, 309] width 327 height 27
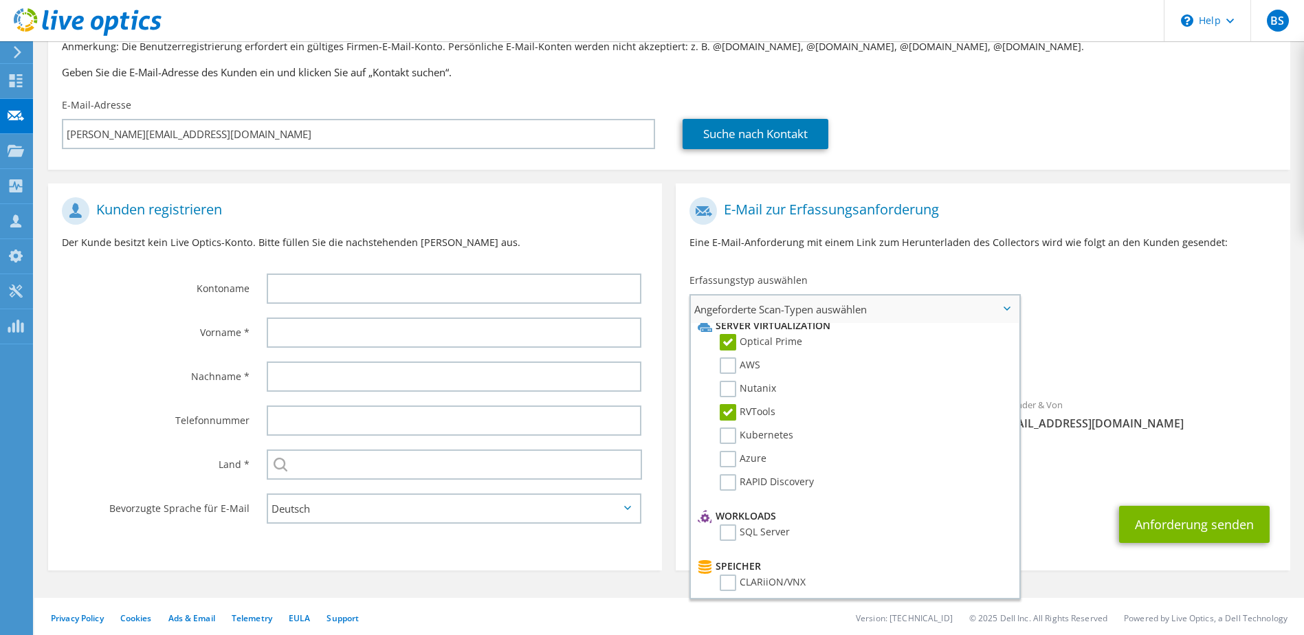
scroll to position [0, 0]
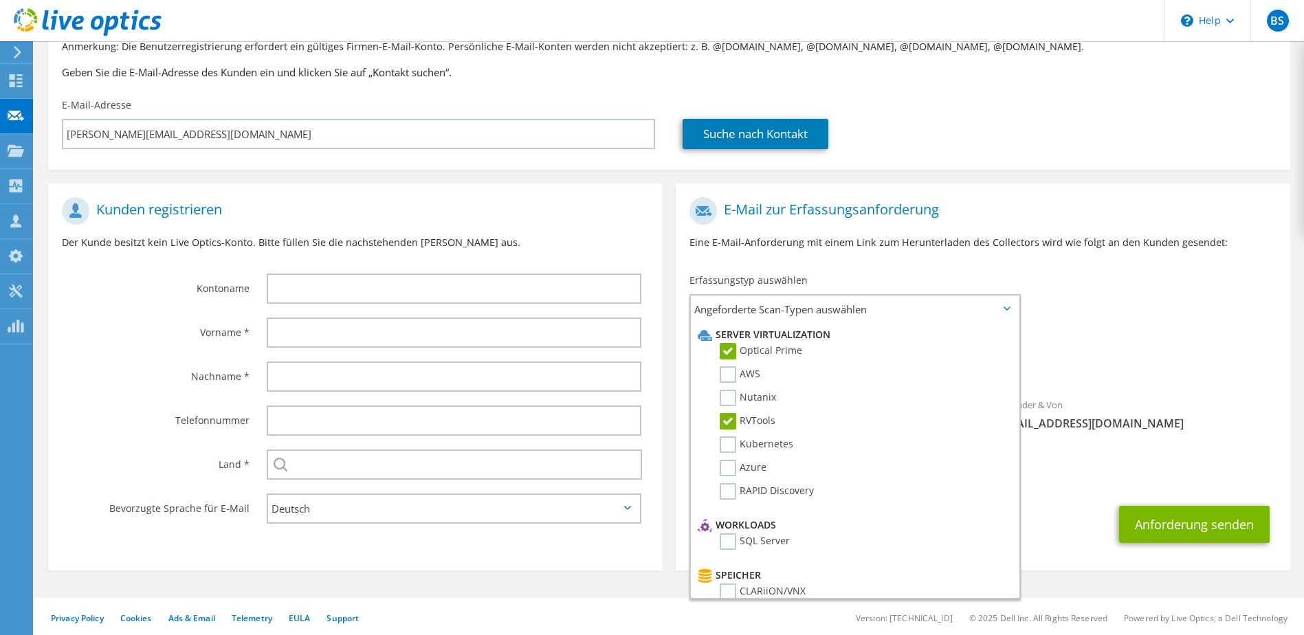
click at [964, 264] on div "E-Mail zur Erfassungsanforderung Eine E-Mail-Anforderung mit einem Link zum Her…" at bounding box center [983, 228] width 614 height 76
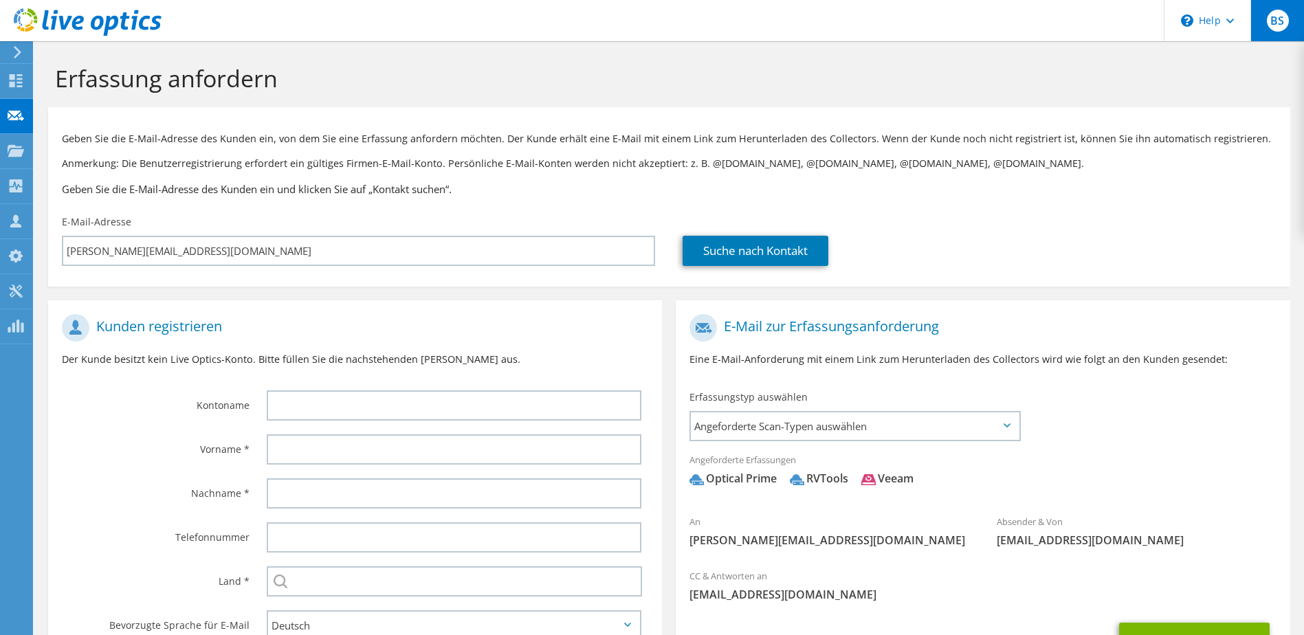
click at [1282, 21] on span "BS" at bounding box center [1278, 21] width 22 height 22
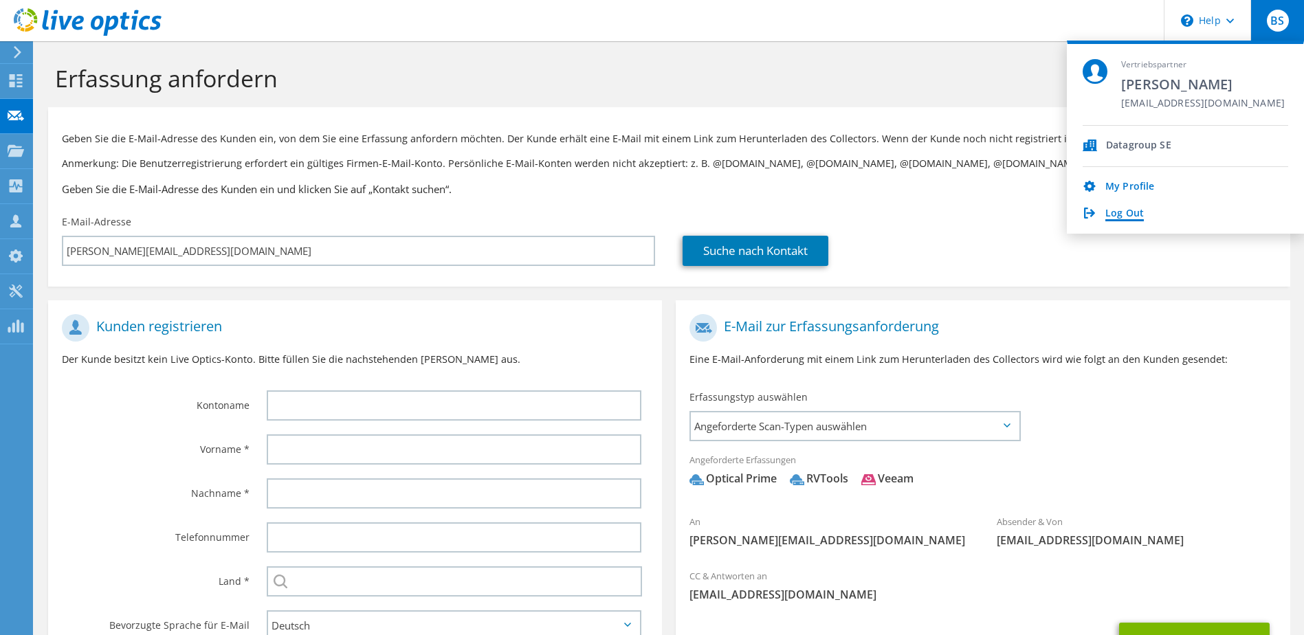
click at [1131, 208] on link "Log Out" at bounding box center [1124, 214] width 38 height 13
